Goal: Task Accomplishment & Management: Manage account settings

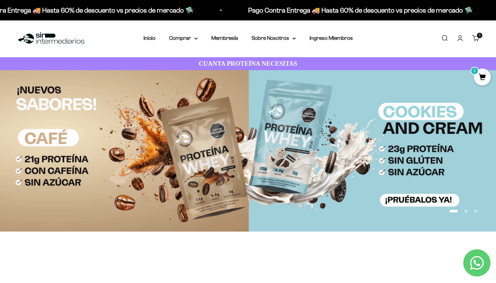
scroll to position [1, 0]
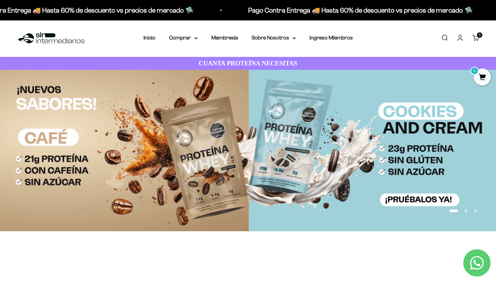
click at [466, 210] on button "Ir al artículo 2" at bounding box center [465, 211] width 3 height 3
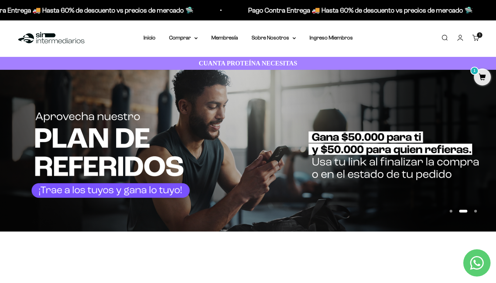
click at [474, 210] on button "Ir al artículo 3" at bounding box center [475, 211] width 3 height 3
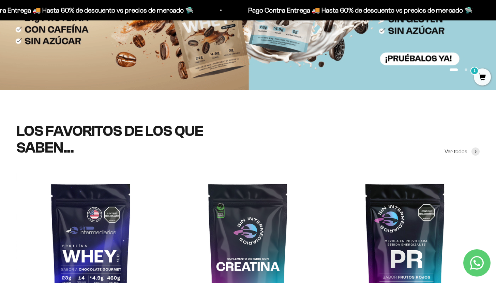
scroll to position [0, 0]
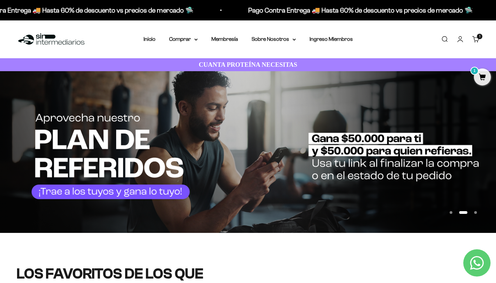
click at [460, 41] on link "Iniciar sesión" at bounding box center [459, 38] width 7 height 7
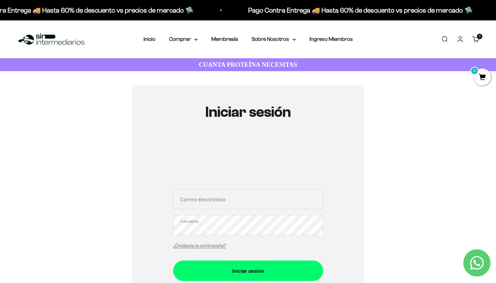
click at [480, 76] on span "1" at bounding box center [482, 76] width 17 height 17
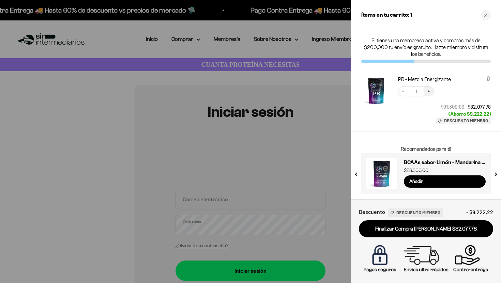
click at [430, 92] on icon "Increase quantity" at bounding box center [429, 91] width 4 height 4
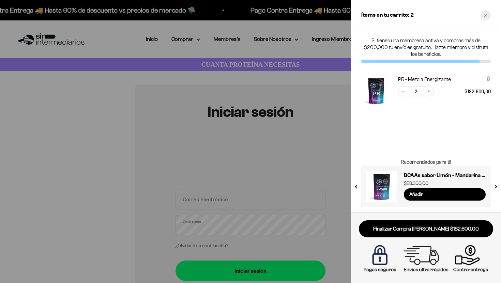
click at [487, 15] on icon "Close cart" at bounding box center [485, 15] width 3 height 3
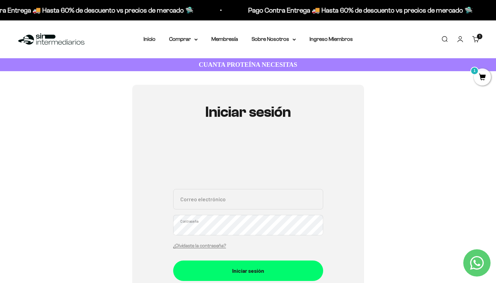
click at [224, 201] on input "Correo electrónico" at bounding box center [248, 199] width 150 height 20
type input "test"
